Goal: Information Seeking & Learning: Learn about a topic

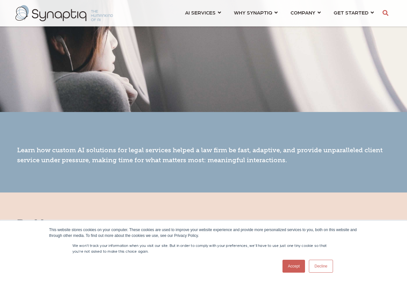
scroll to position [231, 0]
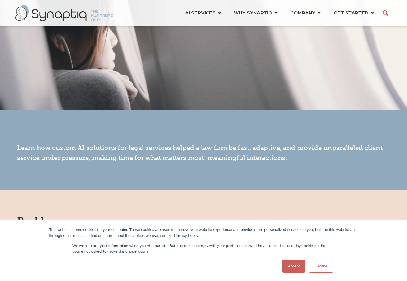
click at [293, 268] on link "Accept" at bounding box center [293, 265] width 23 height 13
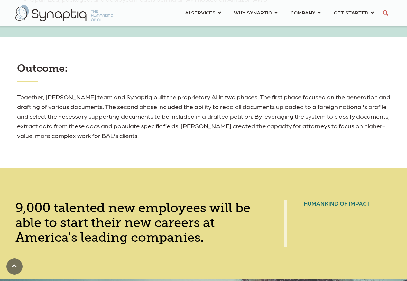
scroll to position [849, 0]
